Goal: Task Accomplishment & Management: Use online tool/utility

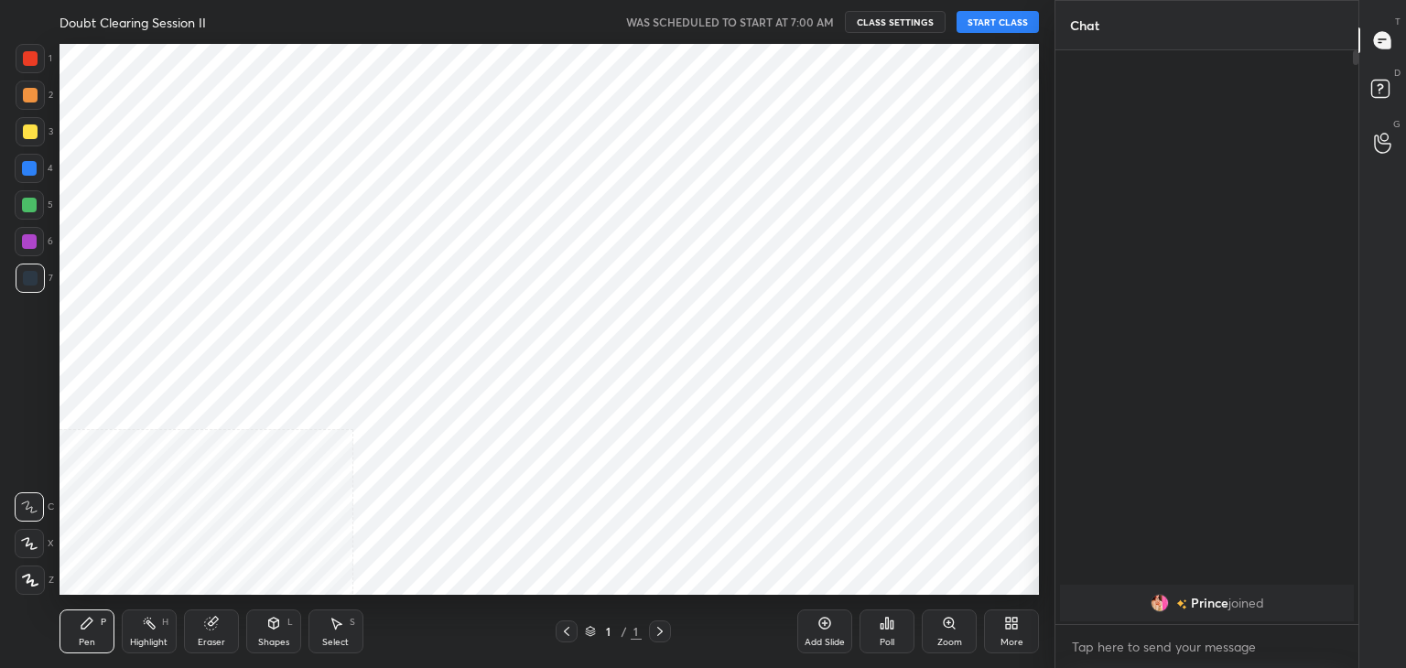
scroll to position [90958, 90529]
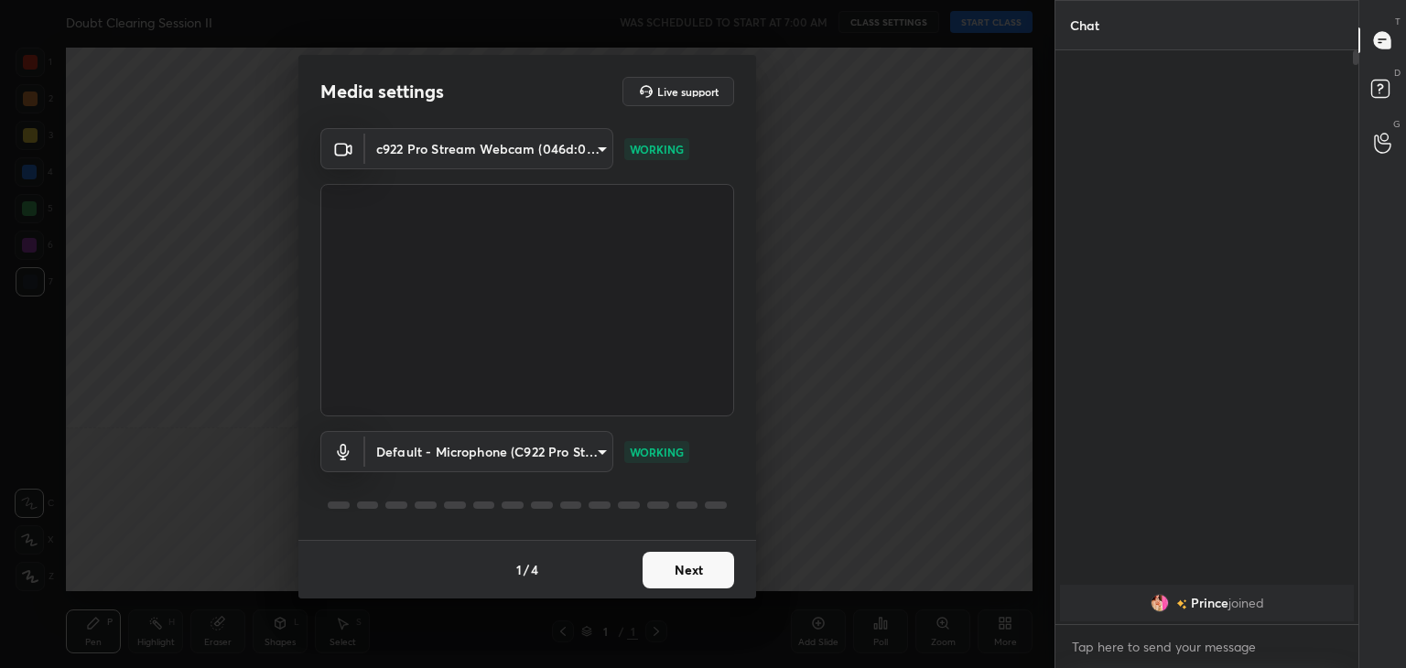
click at [677, 559] on button "Next" at bounding box center [688, 570] width 92 height 37
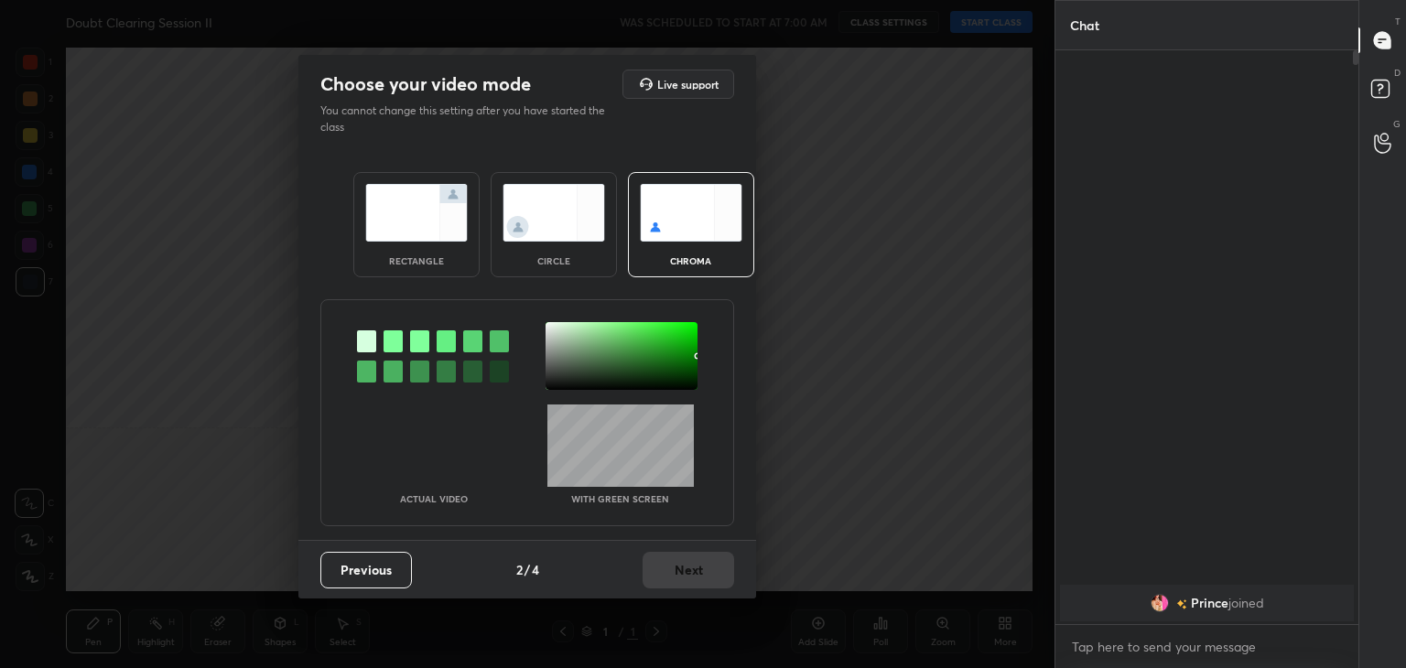
click at [393, 330] on div at bounding box center [392, 341] width 19 height 22
click at [554, 328] on div at bounding box center [621, 356] width 152 height 68
click at [692, 566] on button "Next" at bounding box center [688, 570] width 92 height 37
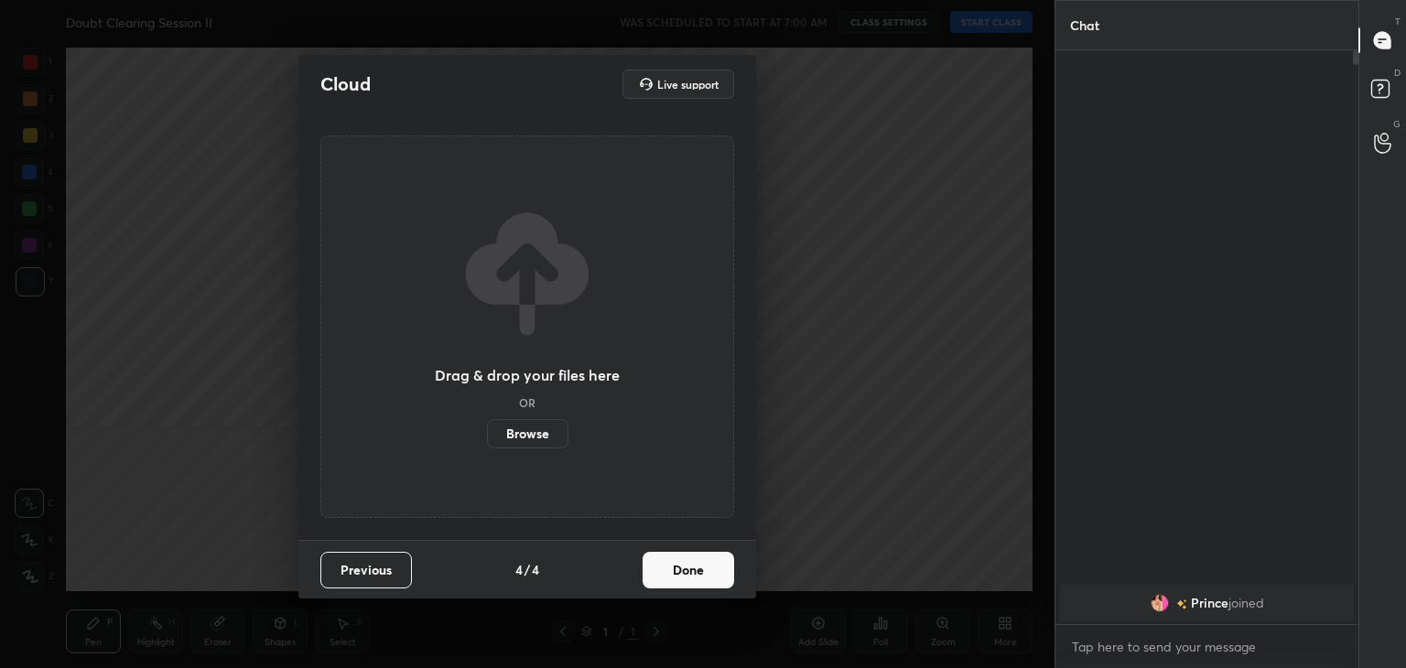
click at [692, 566] on button "Done" at bounding box center [688, 570] width 92 height 37
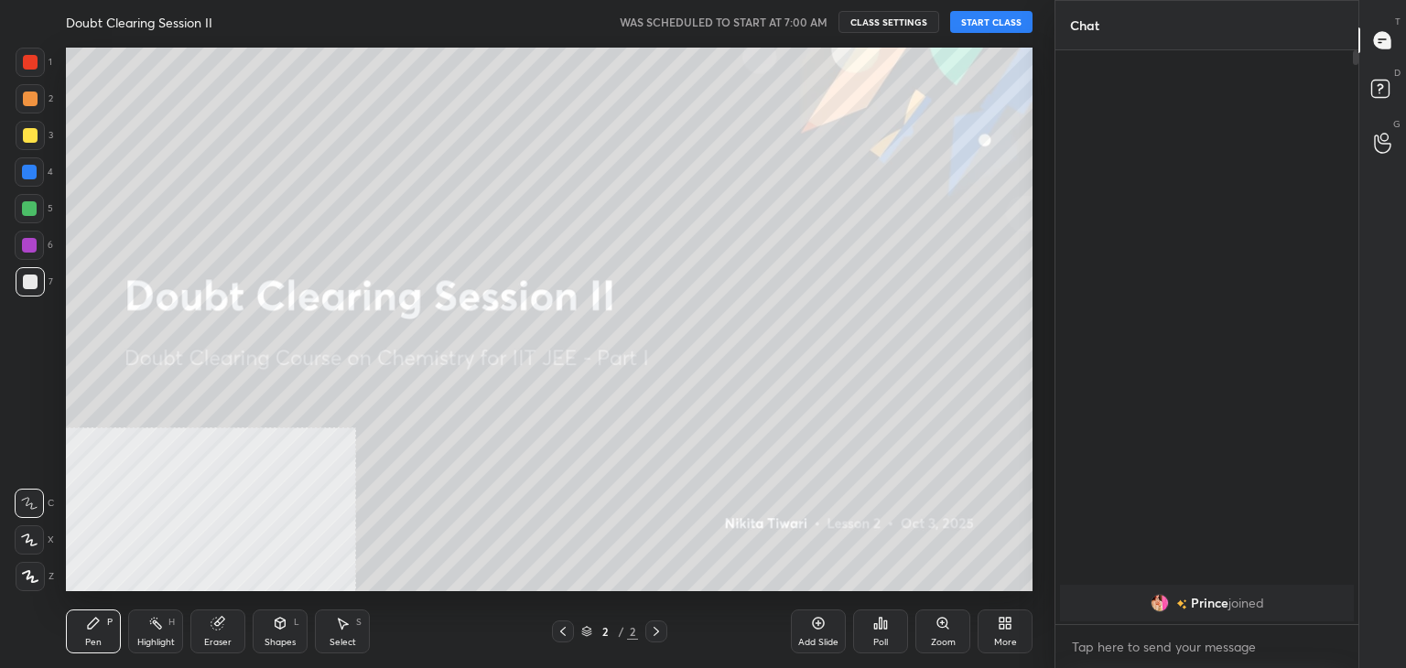
click at [1013, 12] on button "START CLASS" at bounding box center [991, 22] width 82 height 22
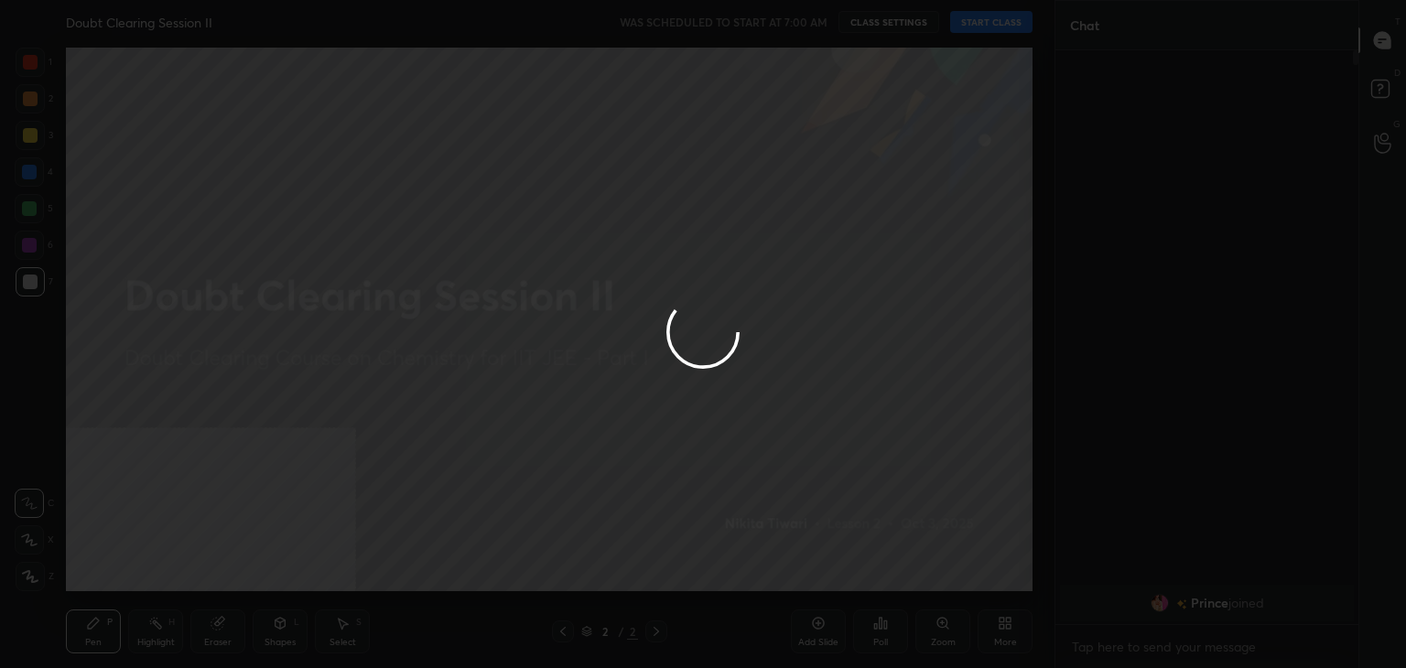
type textarea "x"
click at [992, 25] on div at bounding box center [703, 334] width 1406 height 668
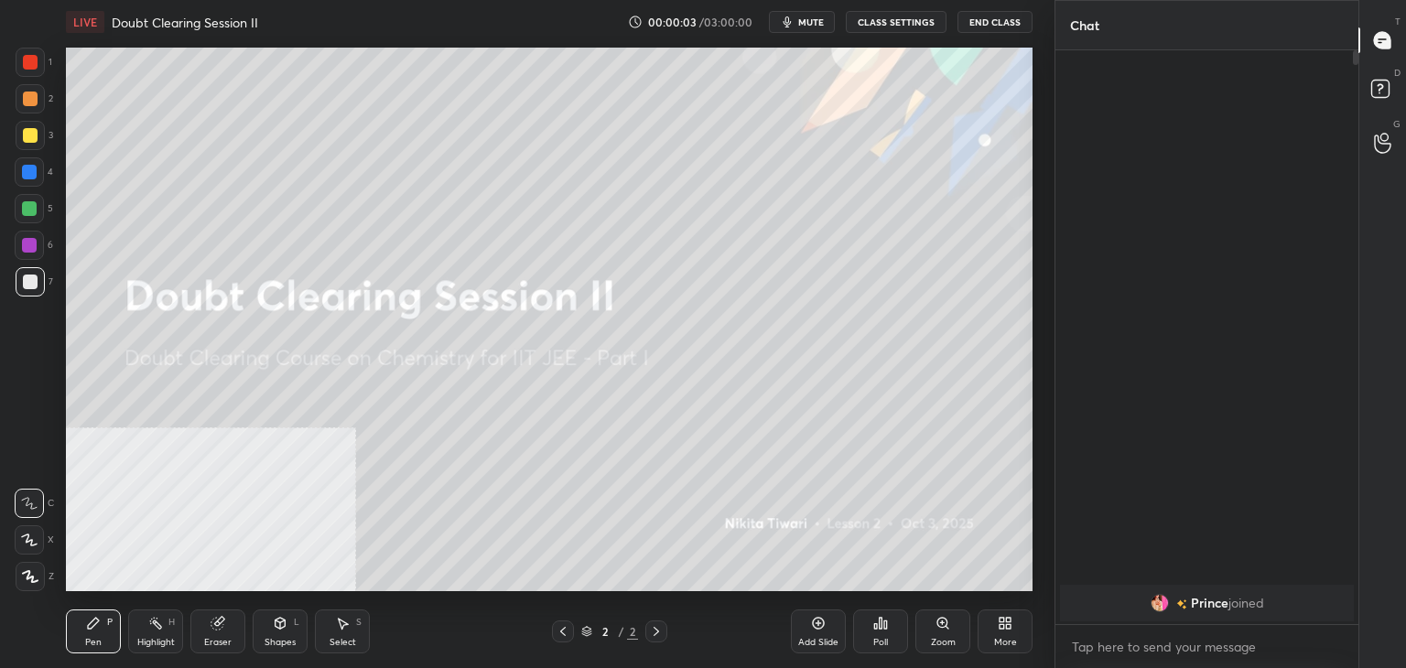
click at [992, 25] on button "End Class" at bounding box center [994, 22] width 75 height 22
